Goal: Transaction & Acquisition: Download file/media

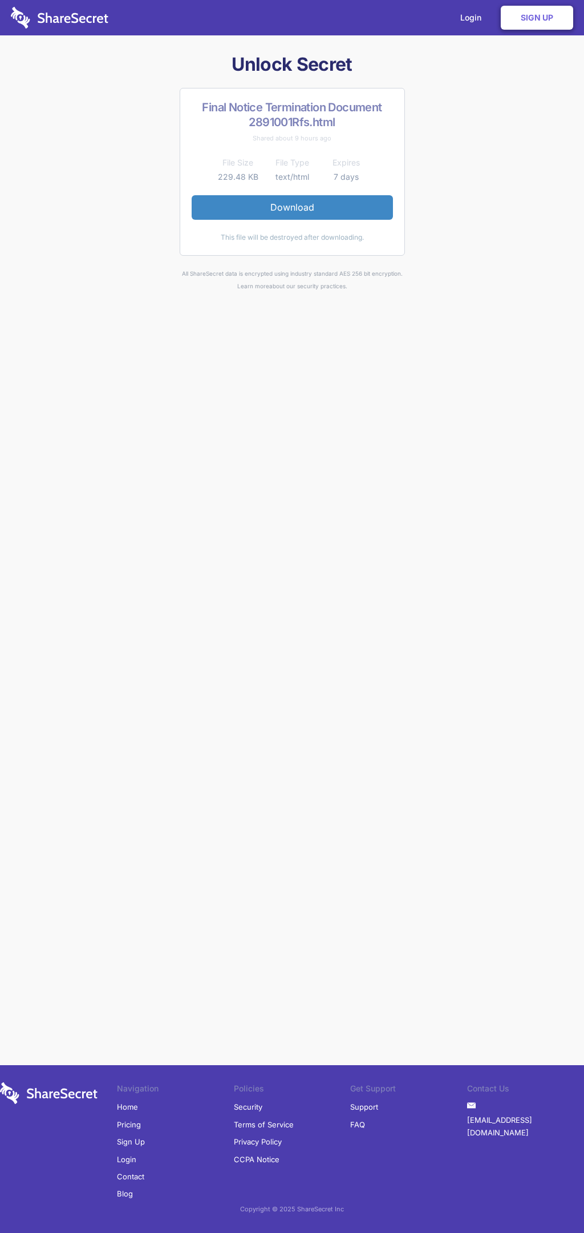
click at [292, 207] on link "Download" at bounding box center [292, 207] width 201 height 24
